Goal: Transaction & Acquisition: Purchase product/service

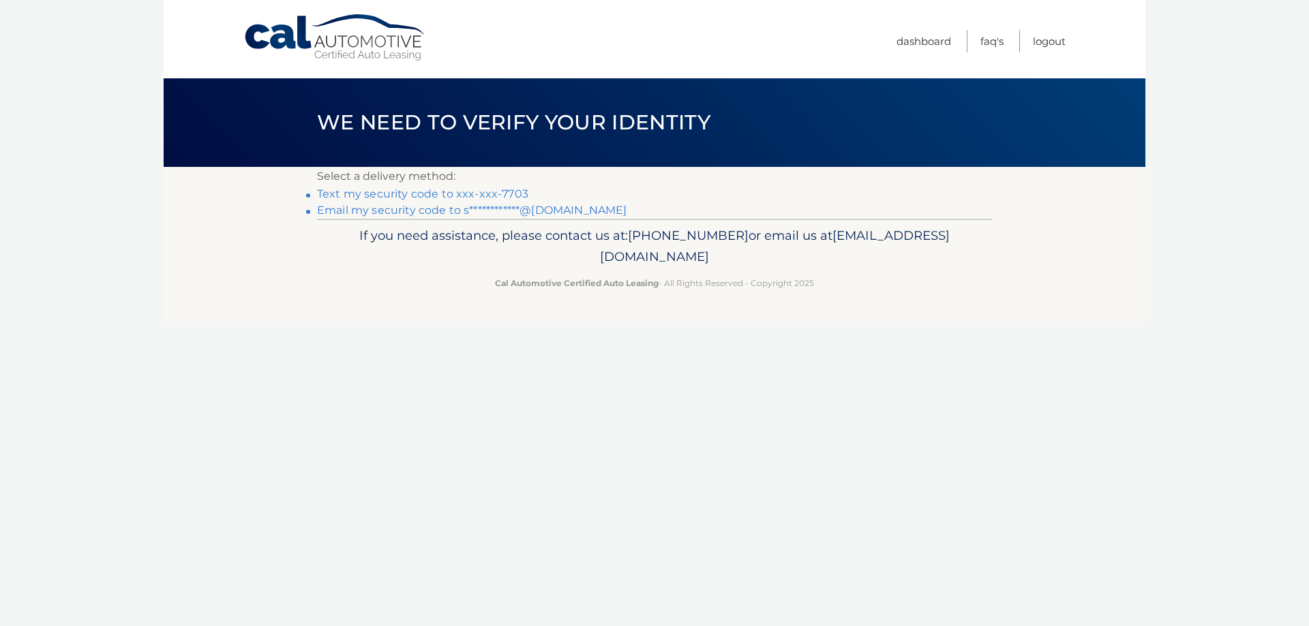
click at [497, 195] on link "Text my security code to xxx-xxx-7703" at bounding box center [422, 193] width 211 height 13
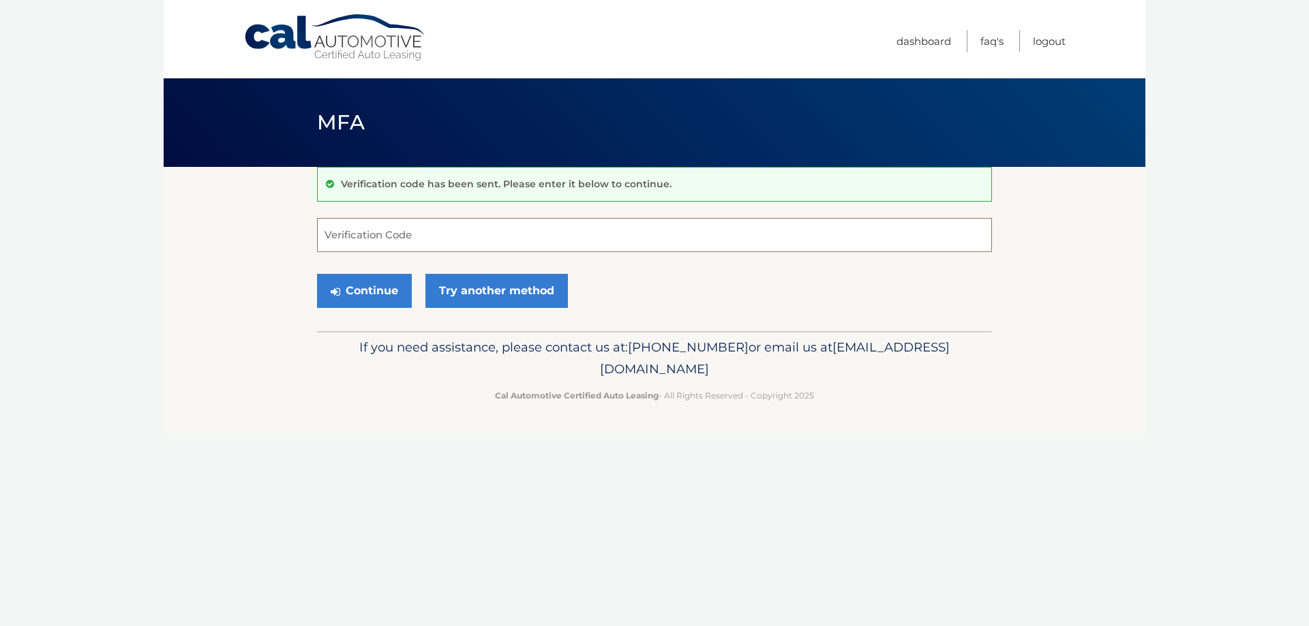
click at [425, 243] on input "Verification Code" at bounding box center [654, 235] width 675 height 34
click at [439, 234] on input "Verification Code" at bounding box center [654, 235] width 675 height 34
type input "113492"
click at [317, 274] on button "Continue" at bounding box center [364, 291] width 95 height 34
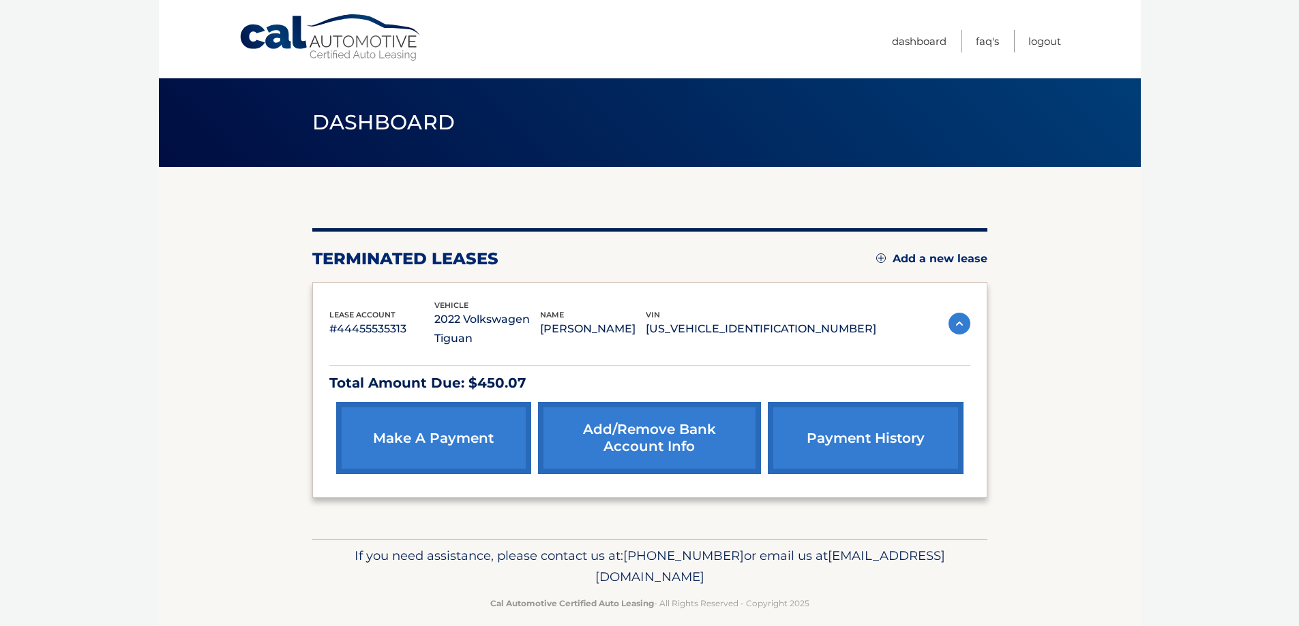
click at [811, 429] on link "payment history" at bounding box center [865, 438] width 195 height 72
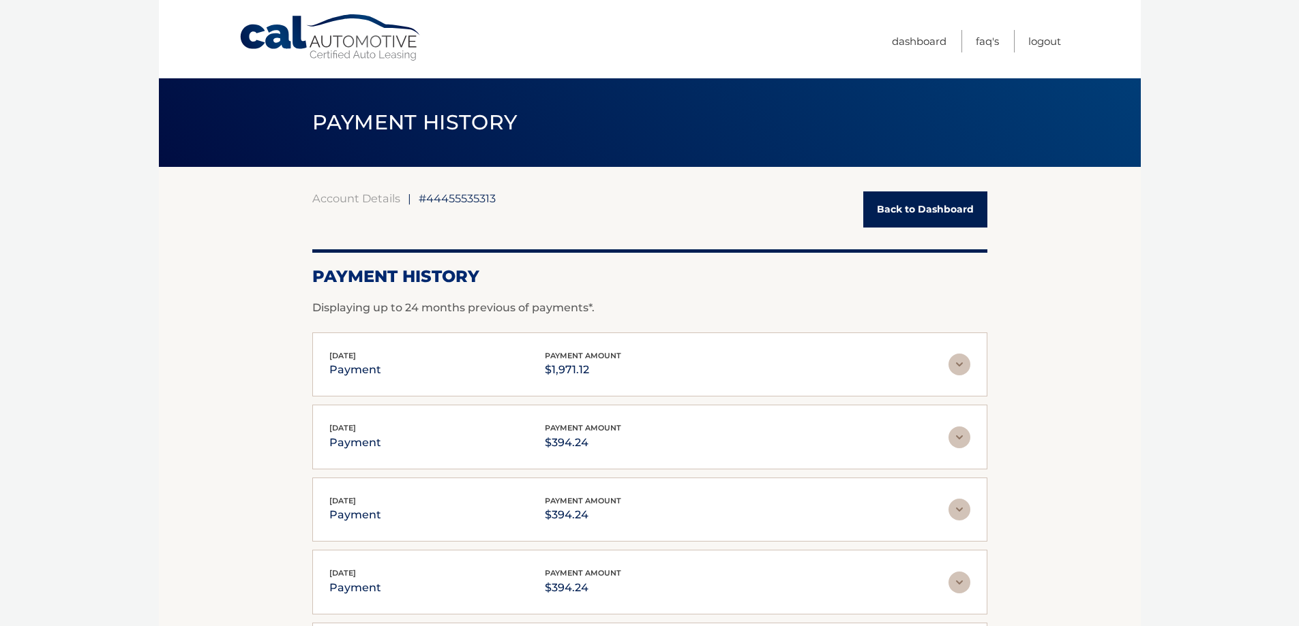
click at [905, 215] on link "Back to Dashboard" at bounding box center [925, 210] width 124 height 36
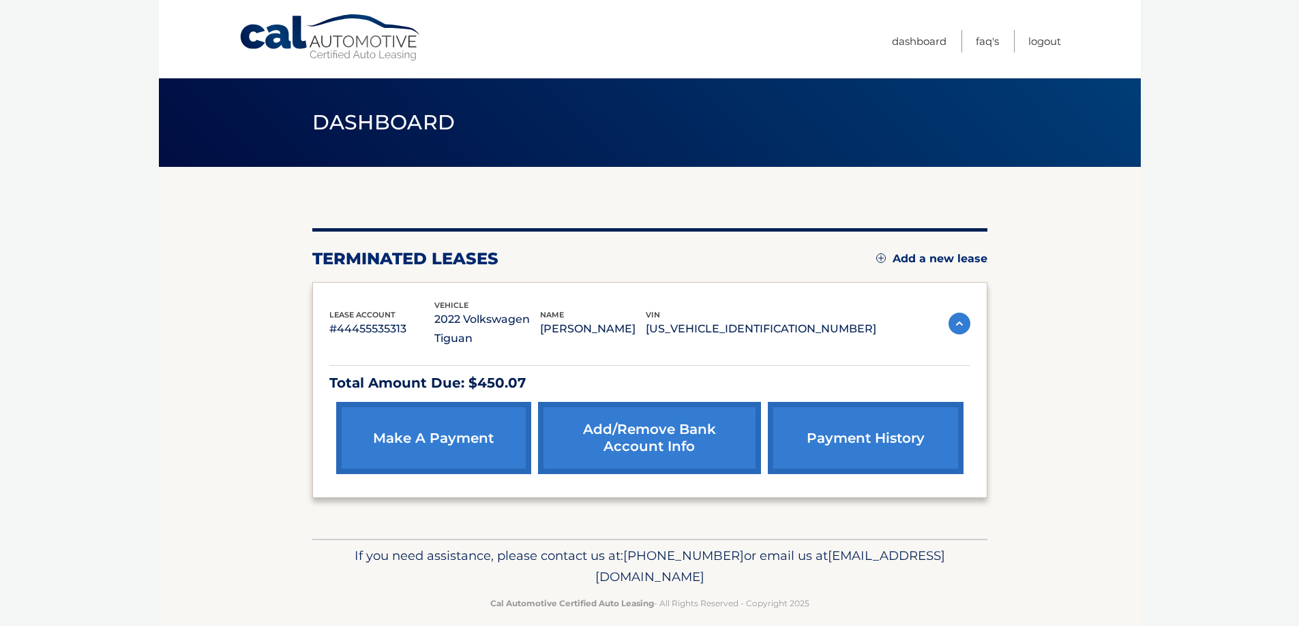
click at [453, 416] on link "make a payment" at bounding box center [433, 438] width 195 height 72
click at [462, 430] on link "make a payment" at bounding box center [433, 438] width 195 height 72
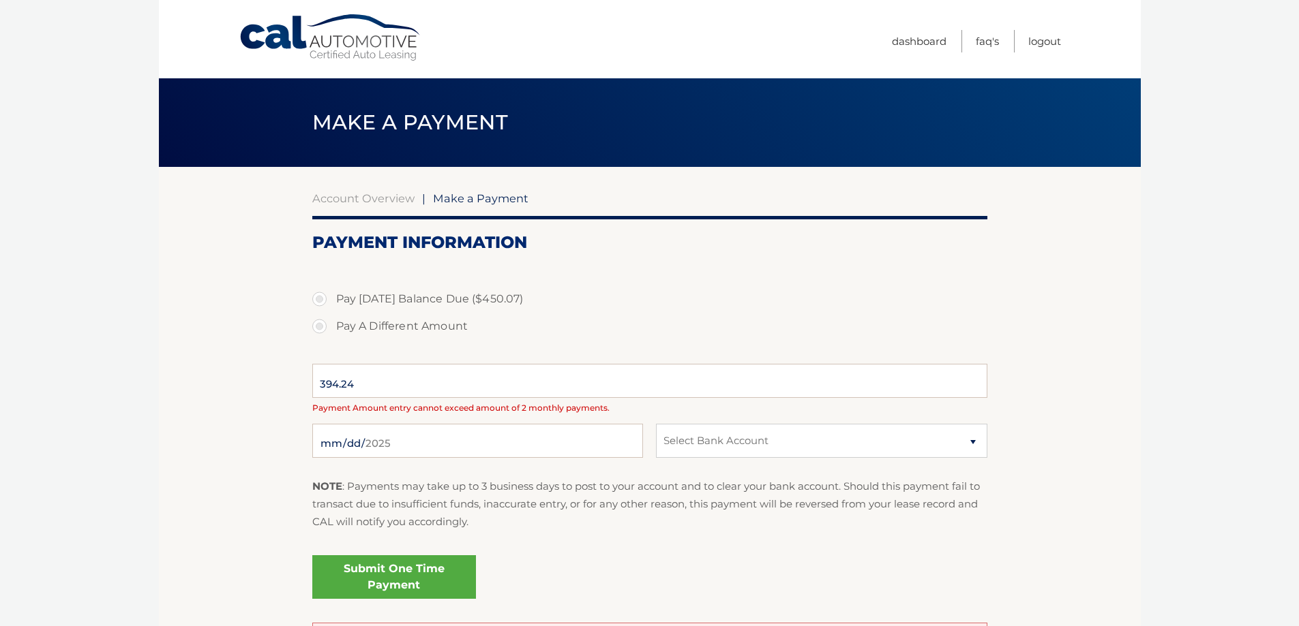
select select "Y2ZhYTIwYjEtZmUxNS00MWY4LWI4MTAtOGMxNDg2MDg1Zjgw"
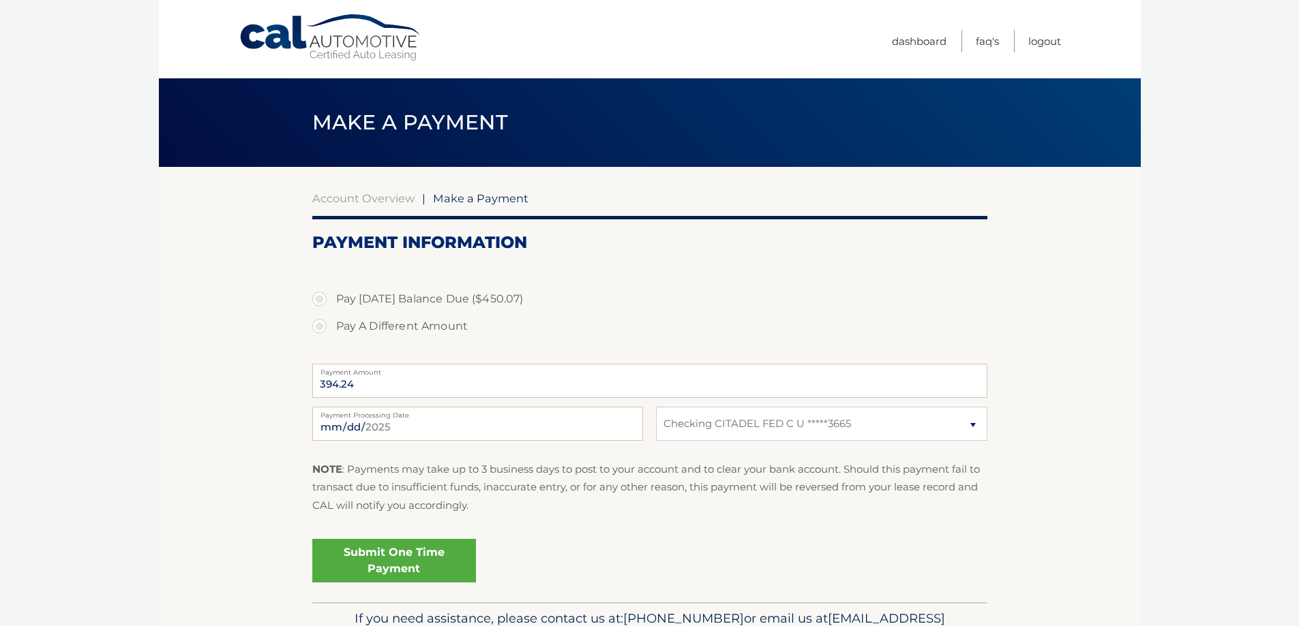
click at [319, 299] on label "Pay [DATE] Balance Due ($450.07)" at bounding box center [649, 299] width 675 height 27
click at [319, 299] on input "Pay [DATE] Balance Due ($450.07)" at bounding box center [325, 297] width 14 height 22
radio input "true"
type input "450.07"
click at [413, 560] on link "Submit One Time Payment" at bounding box center [394, 561] width 164 height 44
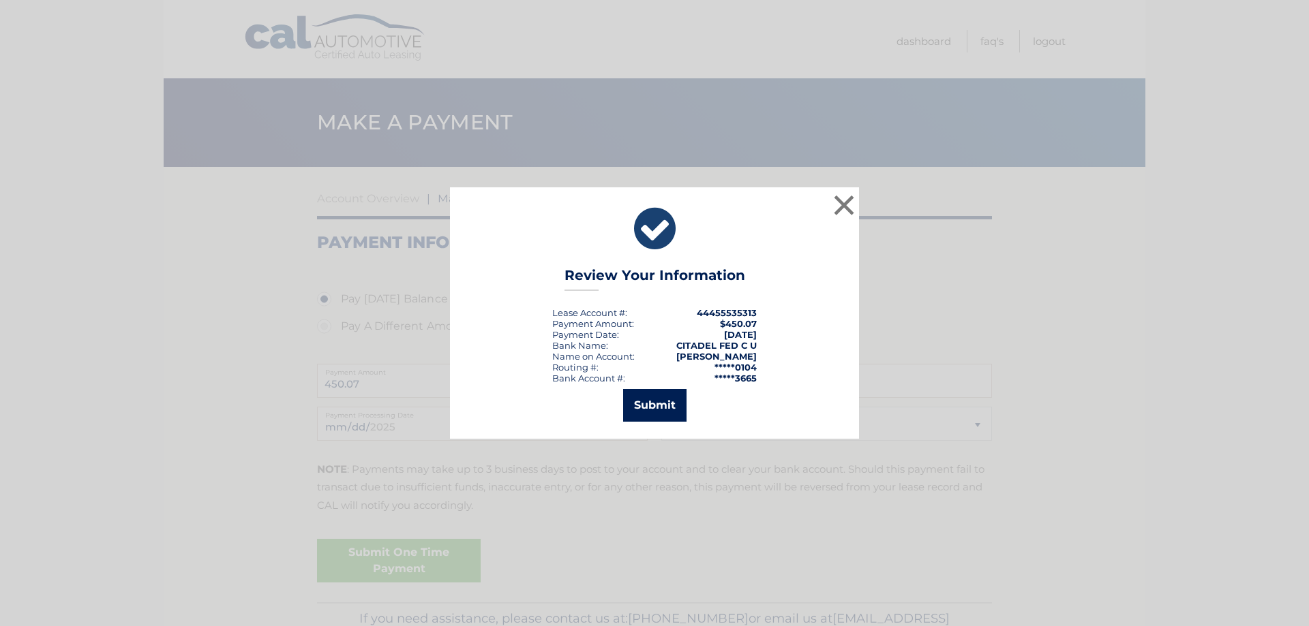
click at [678, 398] on button "Submit" at bounding box center [654, 405] width 63 height 33
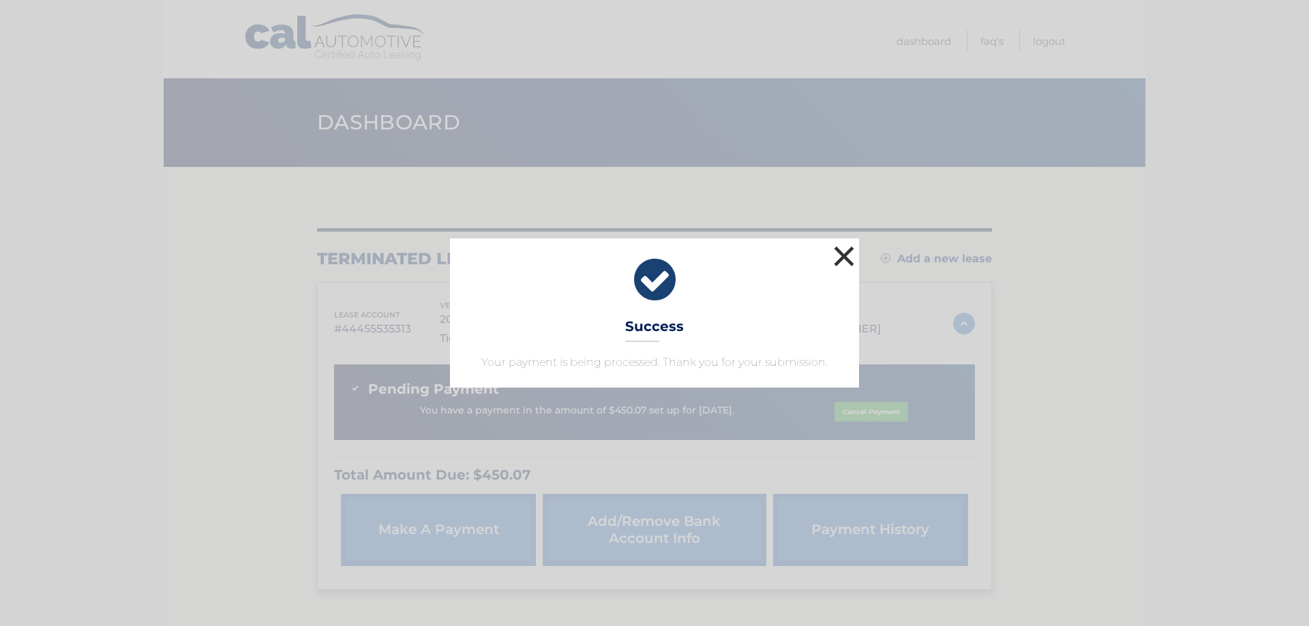
click at [845, 259] on button "×" at bounding box center [843, 256] width 27 height 27
